Goal: Task Accomplishment & Management: Manage account settings

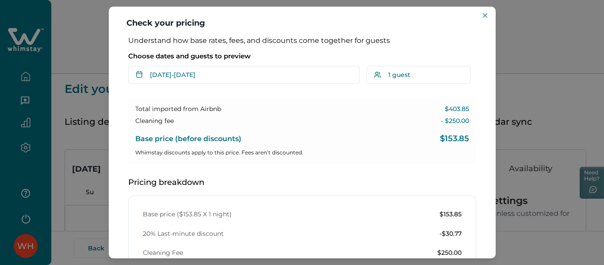
click at [481, 14] on button "Close" at bounding box center [485, 15] width 11 height 11
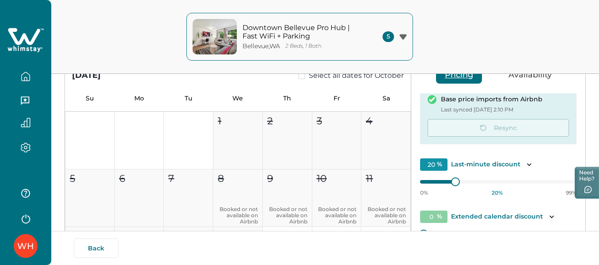
scroll to position [91, 0]
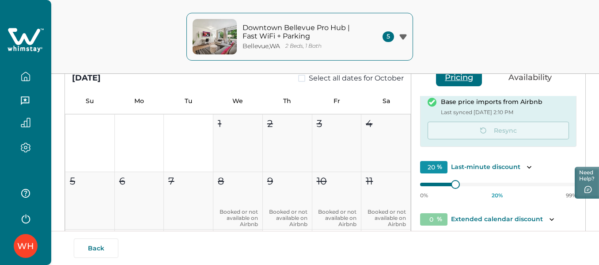
click at [29, 33] on icon at bounding box center [26, 40] width 36 height 27
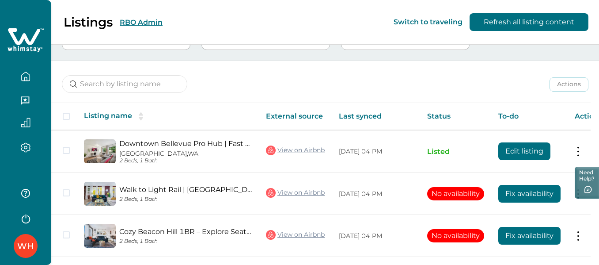
click at [133, 21] on button "RBO Admin" at bounding box center [141, 22] width 43 height 8
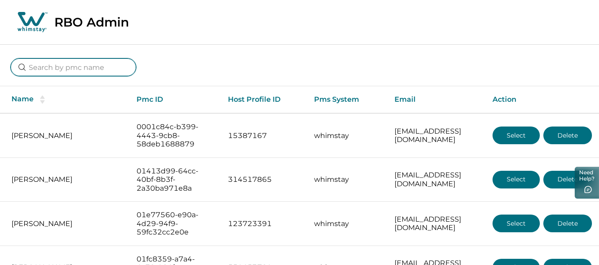
click at [72, 64] on input at bounding box center [74, 67] width 126 height 18
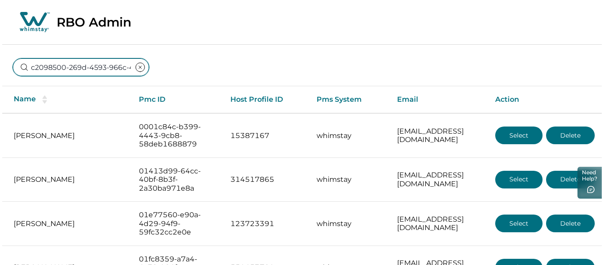
scroll to position [0, 57]
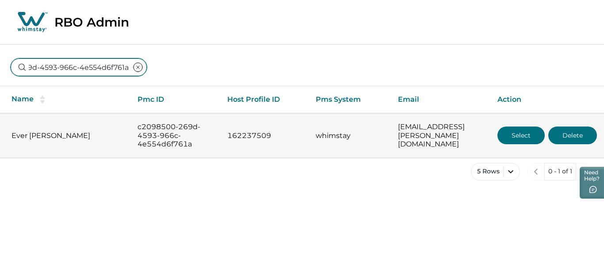
type input "c2098500-269d-4593-966c-4e554d6f761a"
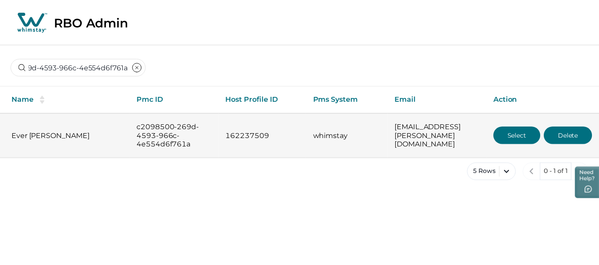
scroll to position [0, 0]
click at [527, 133] on button "Select" at bounding box center [520, 135] width 47 height 18
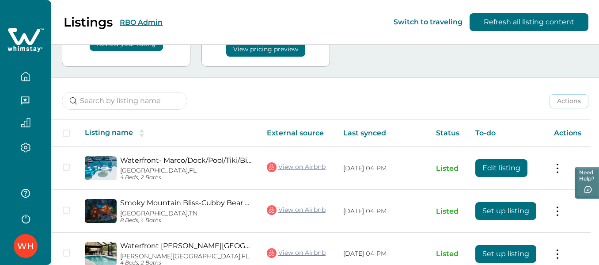
scroll to position [75, 0]
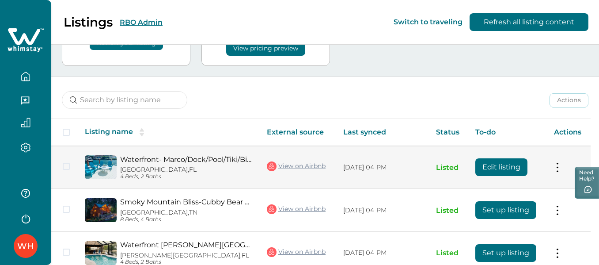
click at [487, 170] on button "Edit listing" at bounding box center [502, 167] width 52 height 18
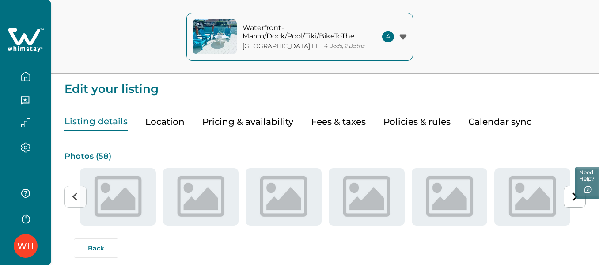
type input "15"
click at [225, 122] on button "Pricing & availability" at bounding box center [247, 122] width 91 height 18
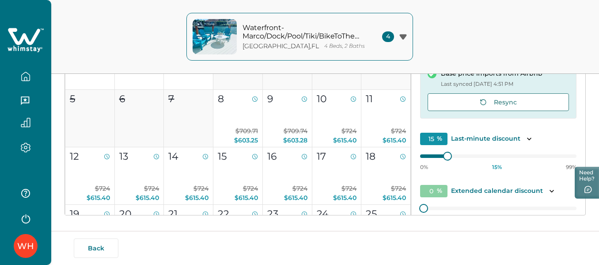
scroll to position [157, 0]
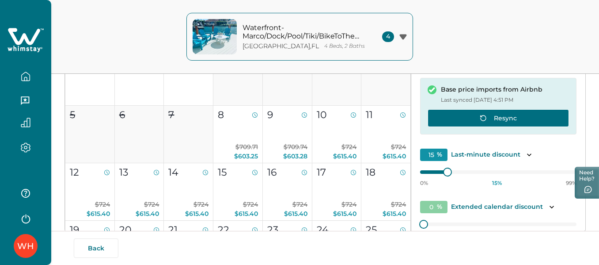
click at [524, 121] on button "Resync" at bounding box center [498, 118] width 141 height 18
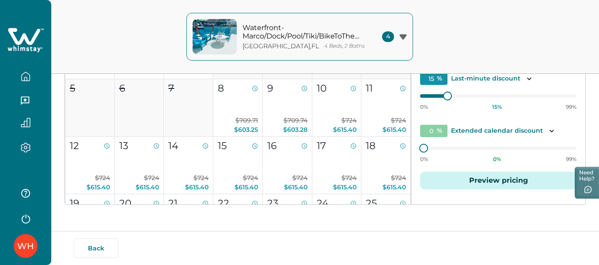
scroll to position [54, 0]
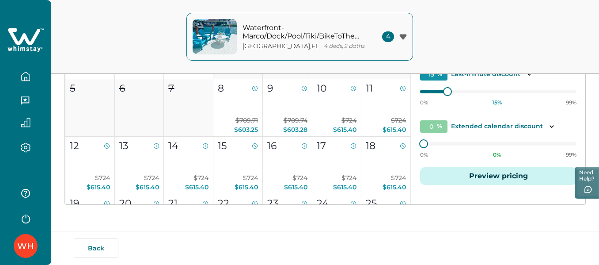
click at [510, 175] on button "Preview pricing" at bounding box center [498, 176] width 156 height 18
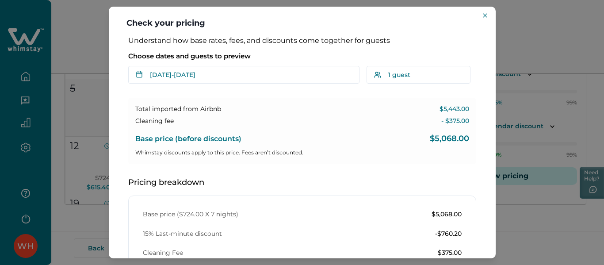
click at [523, 30] on div "Check your pricing Understand how base rates, fees, and discounts come together…" at bounding box center [302, 132] width 604 height 265
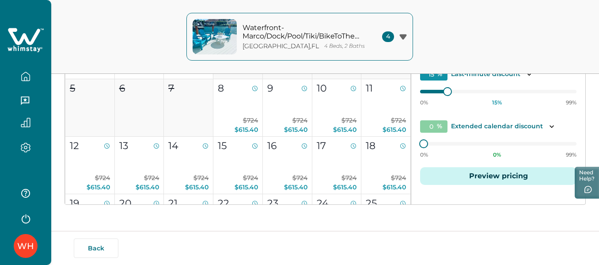
click at [28, 76] on icon "button" at bounding box center [26, 77] width 10 height 10
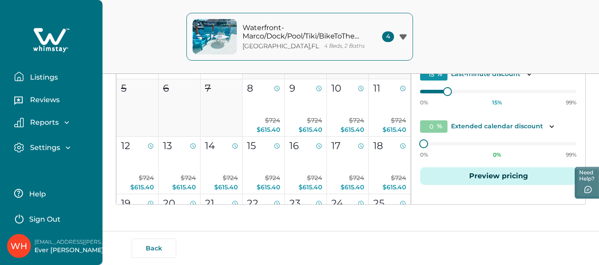
click at [49, 75] on p "Listings" at bounding box center [42, 77] width 30 height 9
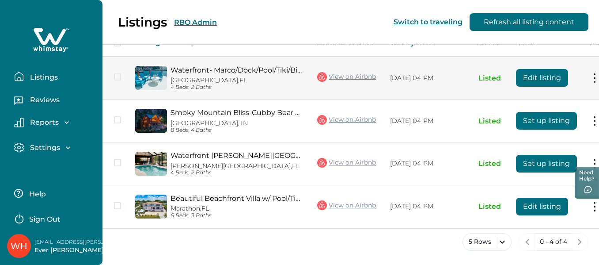
scroll to position [167, 0]
click at [358, 71] on tr "Waterfront- Marco/Dock/Pool/Tiki/BikeToTheBeach [GEOGRAPHIC_DATA], [GEOGRAPHIC_…" at bounding box center [364, 78] width 523 height 43
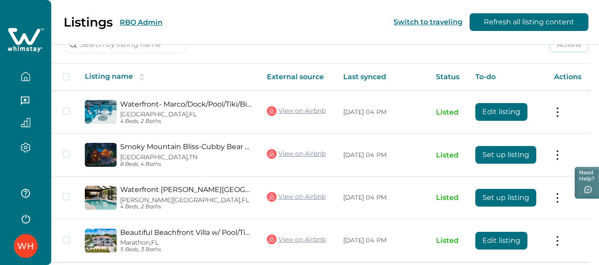
scroll to position [164, 0]
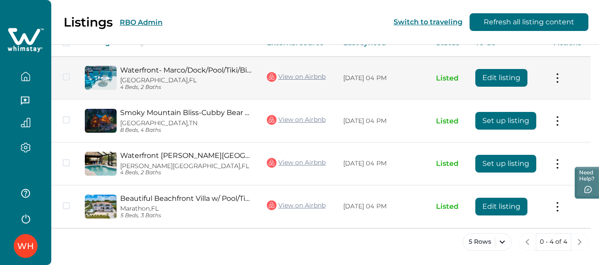
click at [287, 78] on link "View on Airbnb" at bounding box center [296, 76] width 59 height 11
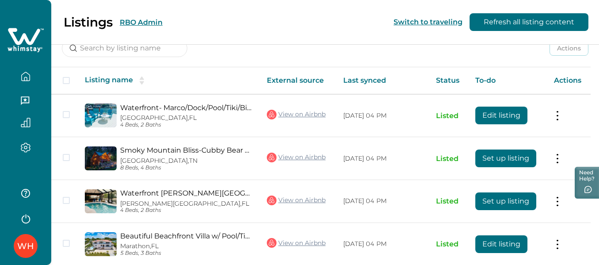
scroll to position [124, 0]
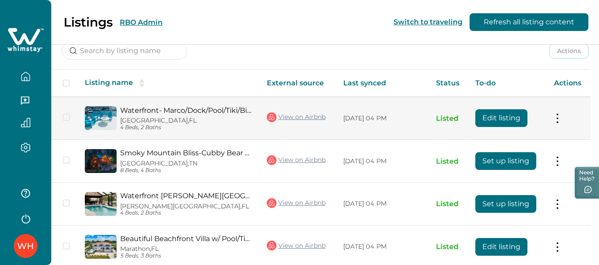
click at [488, 113] on button "Edit listing" at bounding box center [502, 118] width 52 height 18
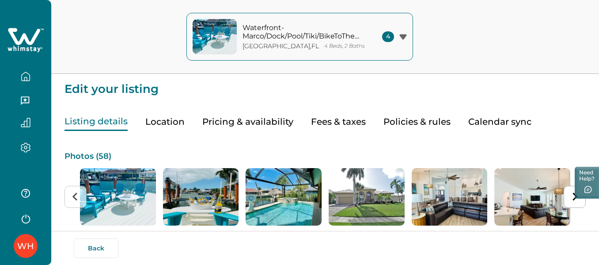
click at [225, 119] on button "Pricing & availability" at bounding box center [247, 122] width 91 height 18
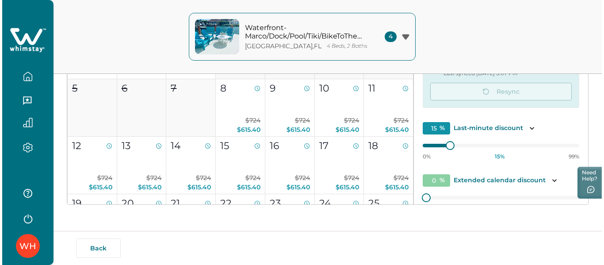
scroll to position [54, 0]
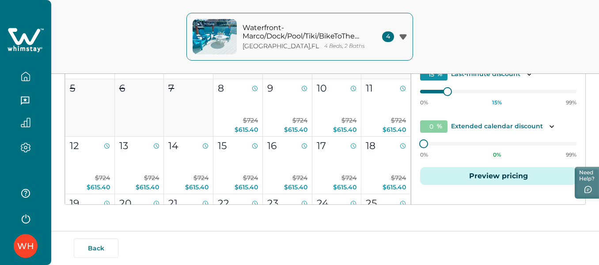
click at [510, 179] on button "Preview pricing" at bounding box center [498, 176] width 156 height 18
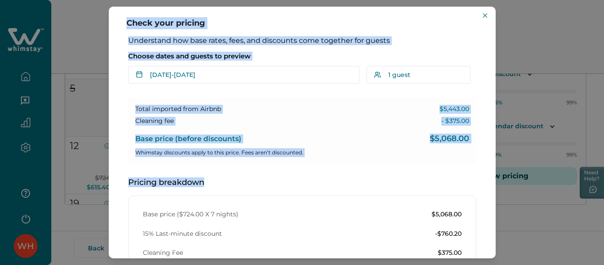
click at [508, 179] on div "Check your pricing Understand how base rates, fees, and discounts come together…" at bounding box center [302, 132] width 604 height 265
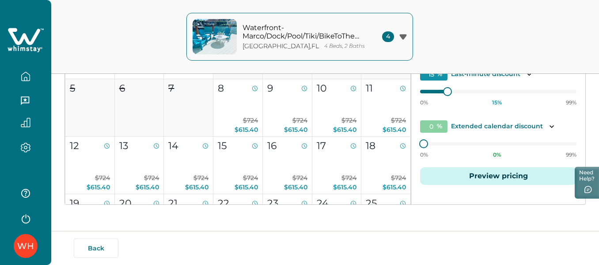
click at [485, 173] on button "Preview pricing" at bounding box center [498, 176] width 156 height 18
